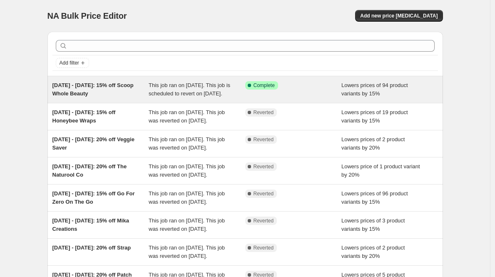
click at [120, 89] on div "[DATE] - [DATE]: 15% off Scoop Whole Beauty" at bounding box center [100, 89] width 97 height 17
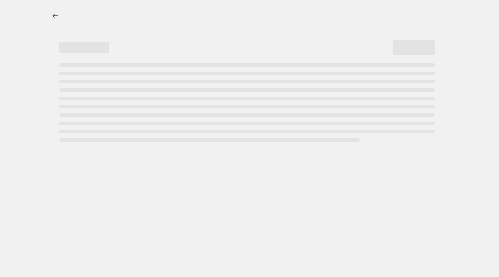
select select "percentage"
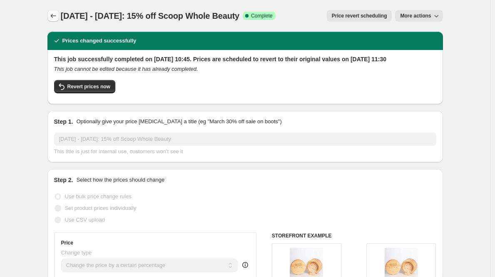
drag, startPoint x: 209, startPoint y: 17, endPoint x: 55, endPoint y: 18, distance: 154.4
click at [55, 18] on div "[DATE] - [DATE]: 15% off Scoop Whole Beauty Success Complete Complete Price rev…" at bounding box center [244, 16] width 395 height 12
copy span "[DATE] - [DATE]: 15% off Scoop Whole Beauty"
click at [57, 17] on icon "Price change jobs" at bounding box center [53, 16] width 8 height 8
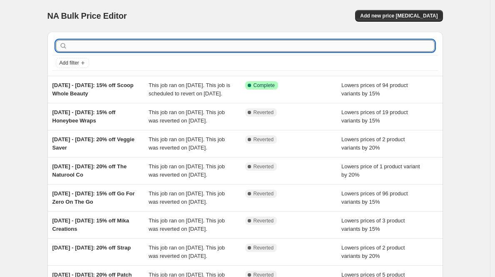
click at [139, 46] on input "text" at bounding box center [251, 46] width 365 height 12
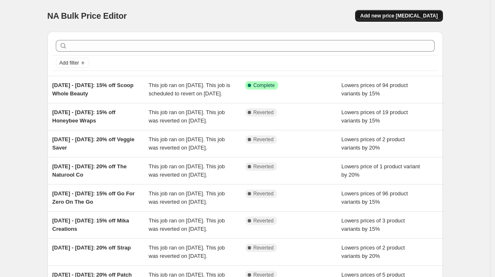
click at [386, 17] on span "Add new price [MEDICAL_DATA]" at bounding box center [398, 15] width 77 height 7
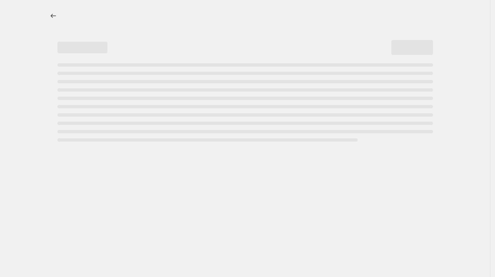
select select "percentage"
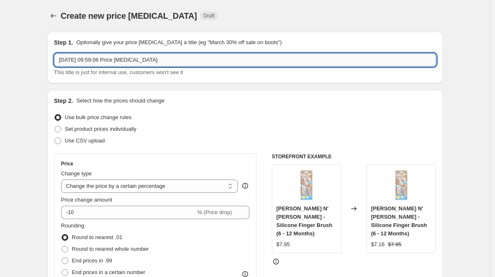
click at [198, 56] on input "[DATE] 09:59:06 Price [MEDICAL_DATA]" at bounding box center [245, 59] width 382 height 13
drag, startPoint x: 172, startPoint y: 59, endPoint x: 73, endPoint y: 59, distance: 99.5
click at [73, 59] on input "[DATE] 09:59:06 Price [MEDICAL_DATA]" at bounding box center [245, 59] width 382 height 13
drag, startPoint x: 191, startPoint y: 57, endPoint x: 49, endPoint y: 58, distance: 141.5
click at [49, 58] on div "Step 1. Optionally give your price [MEDICAL_DATA] a title (eg "March 30% off sa…" at bounding box center [244, 58] width 395 height 52
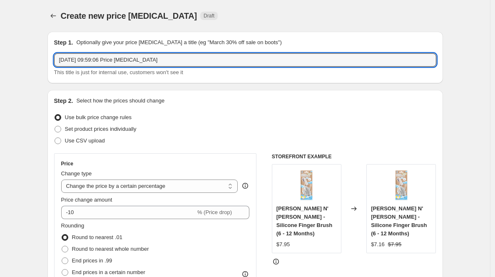
paste input "[DATE] - [DATE]: 15% off Scoop Whole Beauty"
click at [67, 59] on input "[DATE] - [DATE]: 15% off Scoop Whole Beauty" at bounding box center [245, 59] width 382 height 13
click at [97, 61] on input "[DATE] - [DATE]: 15% off Scoop Whole Beauty" at bounding box center [245, 59] width 382 height 13
click at [95, 60] on input "[DATE] - [DATE]: 15% off Scoop Whole Beauty" at bounding box center [245, 59] width 382 height 13
drag, startPoint x: 191, startPoint y: 62, endPoint x: 127, endPoint y: 59, distance: 64.6
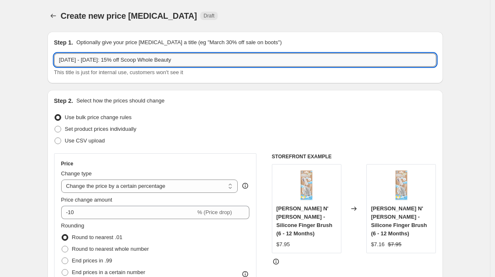
click at [127, 59] on input "[DATE] - [DATE]: 15% off Scoop Whole Beauty" at bounding box center [245, 59] width 382 height 13
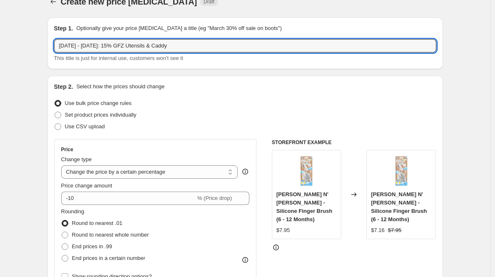
scroll to position [26, 0]
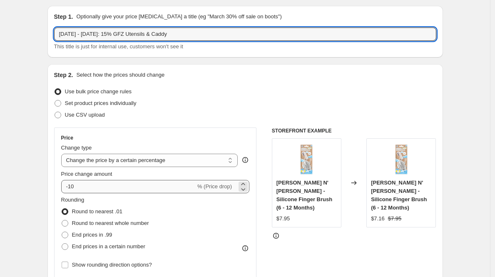
type input "[DATE] - [DATE]: 15% GFZ Utensils & Caddy"
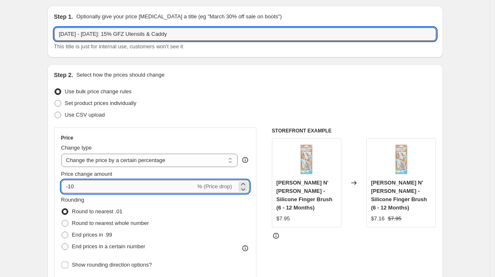
click at [114, 189] on input "-10" at bounding box center [128, 186] width 134 height 13
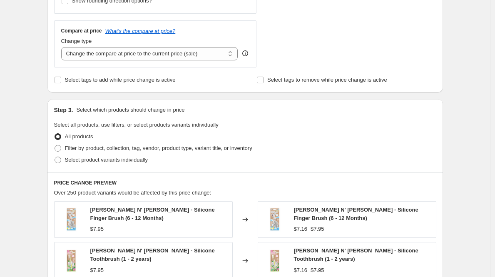
scroll to position [345, 0]
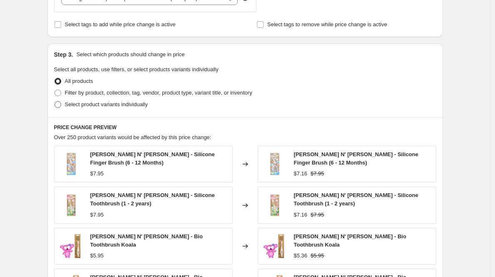
type input "-15"
click at [61, 104] on span at bounding box center [58, 104] width 7 height 7
click at [55, 102] on input "Select product variants individually" at bounding box center [55, 101] width 0 height 0
radio input "true"
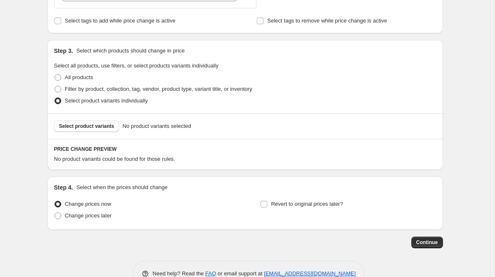
scroll to position [371, 0]
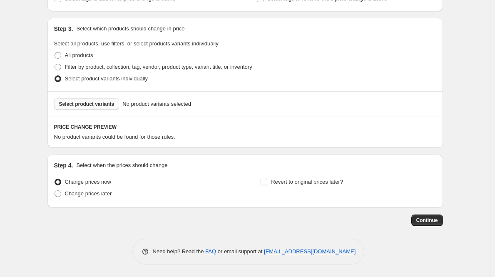
click at [92, 106] on span "Select product variants" at bounding box center [86, 104] width 55 height 7
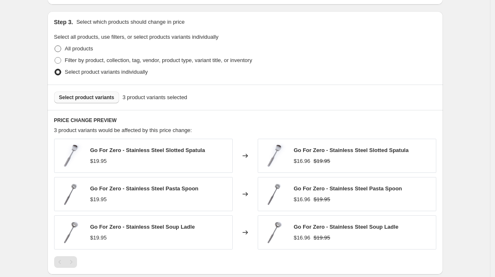
scroll to position [346, 0]
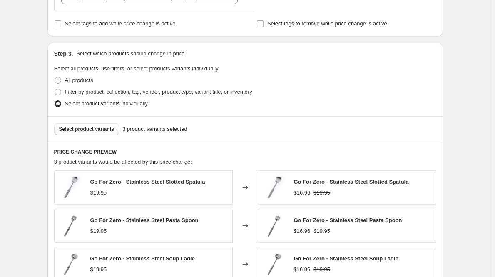
click at [83, 122] on div "Select product variants 3 product variants selected" at bounding box center [244, 128] width 395 height 25
click at [82, 127] on span "Select product variants" at bounding box center [86, 129] width 55 height 7
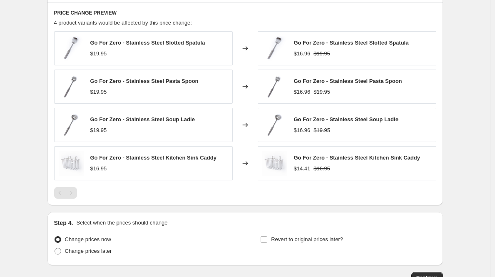
scroll to position [542, 0]
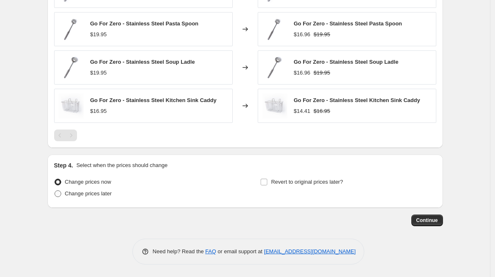
click at [58, 193] on span at bounding box center [58, 193] width 7 height 7
click at [55, 191] on input "Change prices later" at bounding box center [55, 190] width 0 height 0
radio input "true"
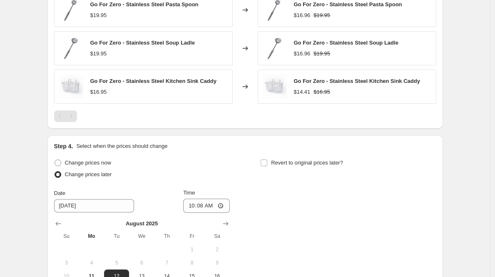
scroll to position [673, 0]
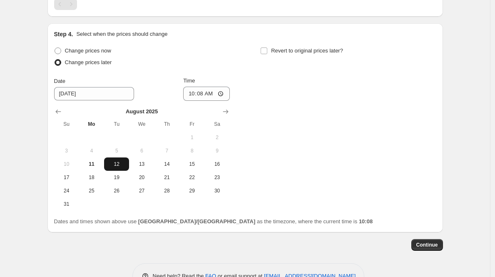
click at [114, 163] on span "12" at bounding box center [116, 164] width 18 height 7
click at [193, 93] on input "10:08" at bounding box center [206, 94] width 47 height 14
type input "11:00"
click at [314, 124] on div "Change prices now Change prices later Date [DATE] Time 11:00 [DATE] Su Mo Tu We…" at bounding box center [245, 128] width 382 height 166
click at [122, 166] on span "12" at bounding box center [116, 164] width 18 height 7
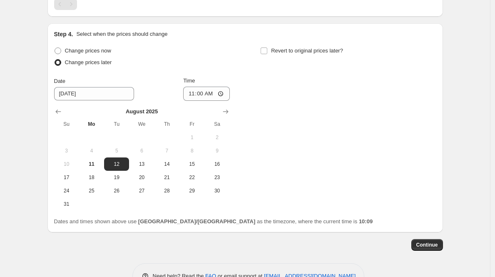
click at [349, 152] on div "Change prices now Change prices later Date [DATE] Time 11:00 [DATE] Su Mo Tu We…" at bounding box center [245, 128] width 382 height 166
click at [280, 122] on div "Change prices now Change prices later Date [DATE] Time 11:00 [DATE] Su Mo Tu We…" at bounding box center [245, 128] width 382 height 166
click at [266, 51] on input "Revert to original prices later?" at bounding box center [263, 50] width 7 height 7
checkbox input "true"
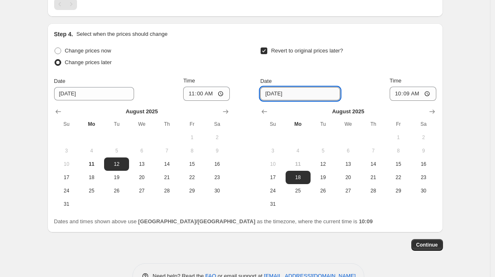
click at [278, 95] on input "[DATE]" at bounding box center [300, 93] width 80 height 13
click at [322, 176] on span "19" at bounding box center [323, 177] width 18 height 7
type input "[DATE]"
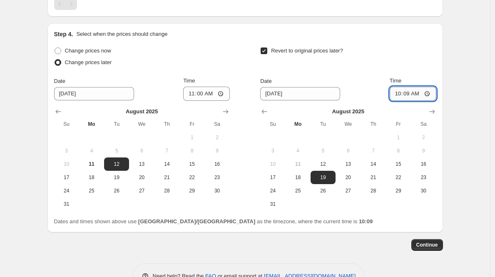
click at [401, 94] on input "10:09" at bounding box center [412, 94] width 47 height 14
type input "11:30"
click at [442, 107] on div "Step 4. Select when the prices should change Change prices now Change prices la…" at bounding box center [244, 127] width 395 height 209
click at [431, 247] on span "Continue" at bounding box center [427, 244] width 22 height 7
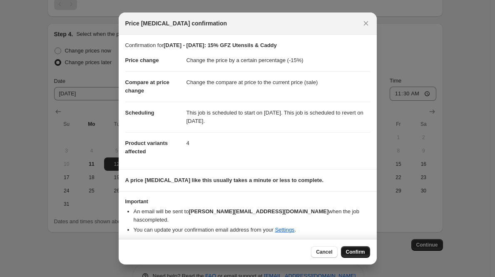
click at [357, 248] on span "Confirm" at bounding box center [355, 251] width 19 height 7
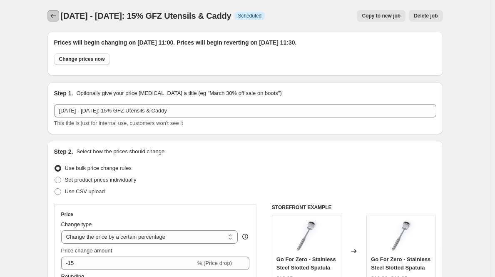
click at [54, 16] on icon "Price change jobs" at bounding box center [53, 16] width 8 height 8
